Goal: Transaction & Acquisition: Download file/media

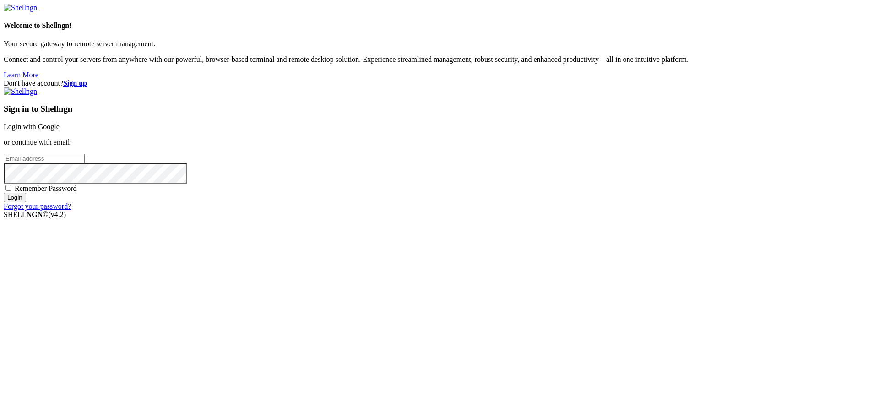
click at [60, 131] on link "Login with Google" at bounding box center [32, 127] width 56 height 8
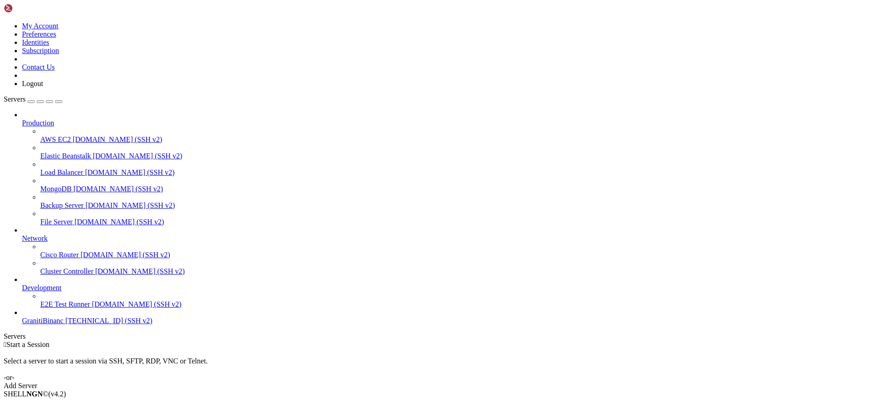
click at [66, 325] on span "[TECHNICAL_ID] (SSH v2)" at bounding box center [109, 321] width 87 height 8
click at [76, 325] on span "[TECHNICAL_ID] (SSH v2)" at bounding box center [109, 321] width 87 height 8
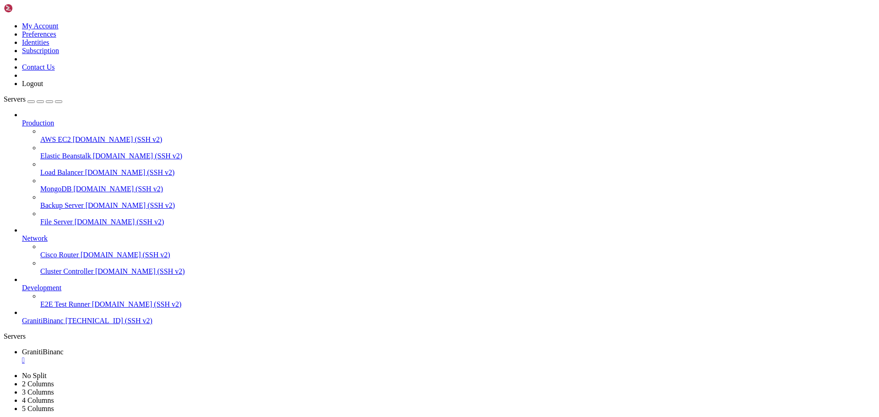
type input "/root/binance-bot"
